Goal: Task Accomplishment & Management: Manage account settings

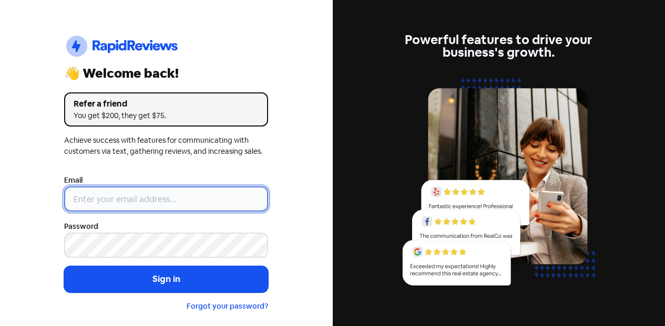
click at [141, 197] on input "email" at bounding box center [166, 199] width 204 height 25
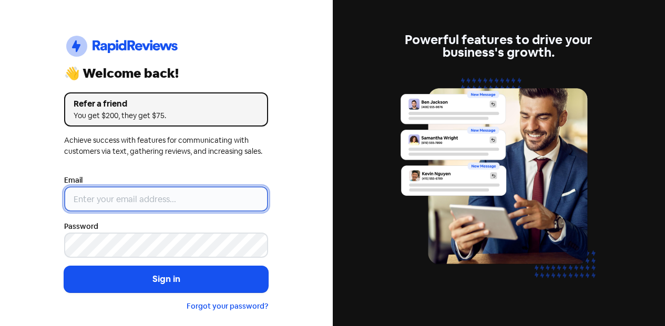
click at [153, 195] on input "email" at bounding box center [166, 199] width 204 height 25
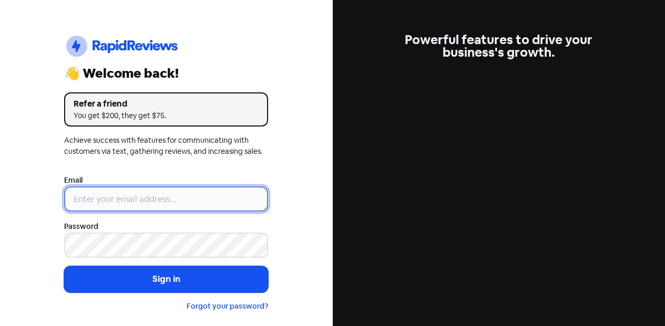
paste input "[EMAIL_ADDRESS][DOMAIN_NAME]"
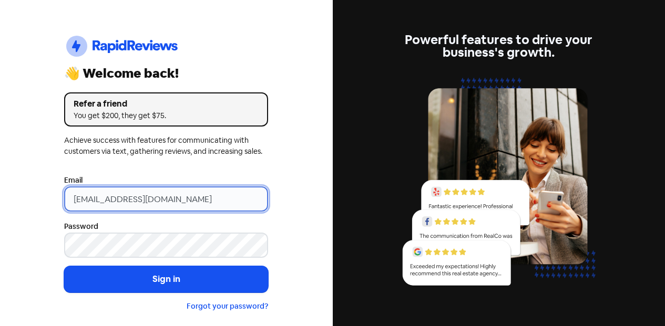
type input "[EMAIL_ADDRESS][DOMAIN_NAME]"
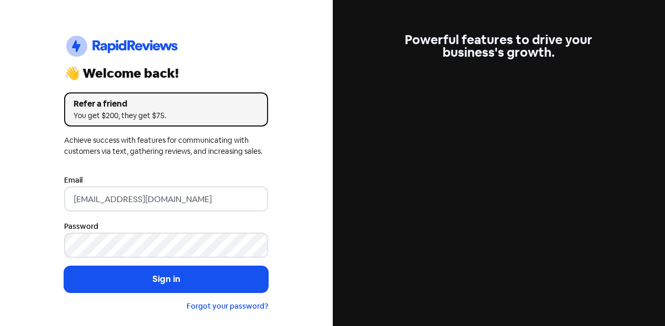
click at [279, 270] on div "Icon For Thunder-circle 👋 Welcome back! Refer a friend You get $200, they get $…" at bounding box center [166, 163] width 333 height 326
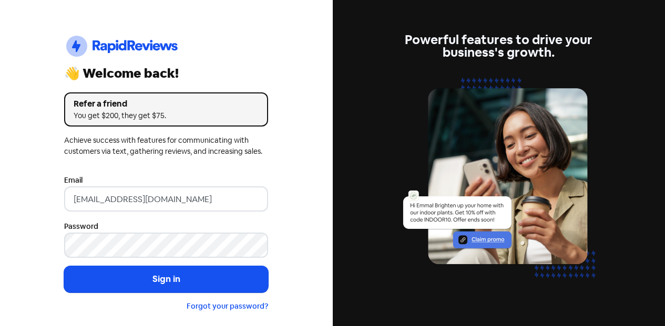
click at [257, 283] on button "Sign in" at bounding box center [166, 279] width 204 height 26
